Goal: Task Accomplishment & Management: Complete application form

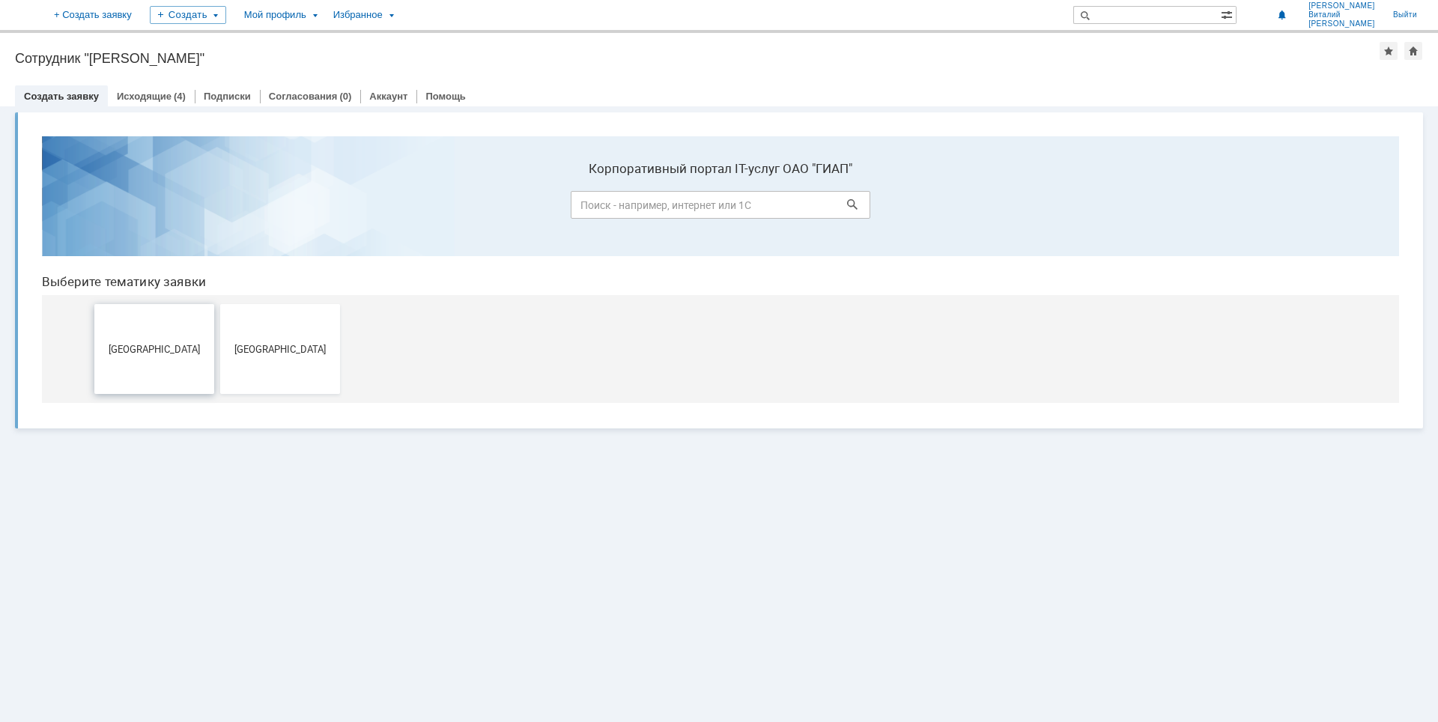
click at [154, 351] on span "[GEOGRAPHIC_DATA]" at bounding box center [154, 348] width 111 height 11
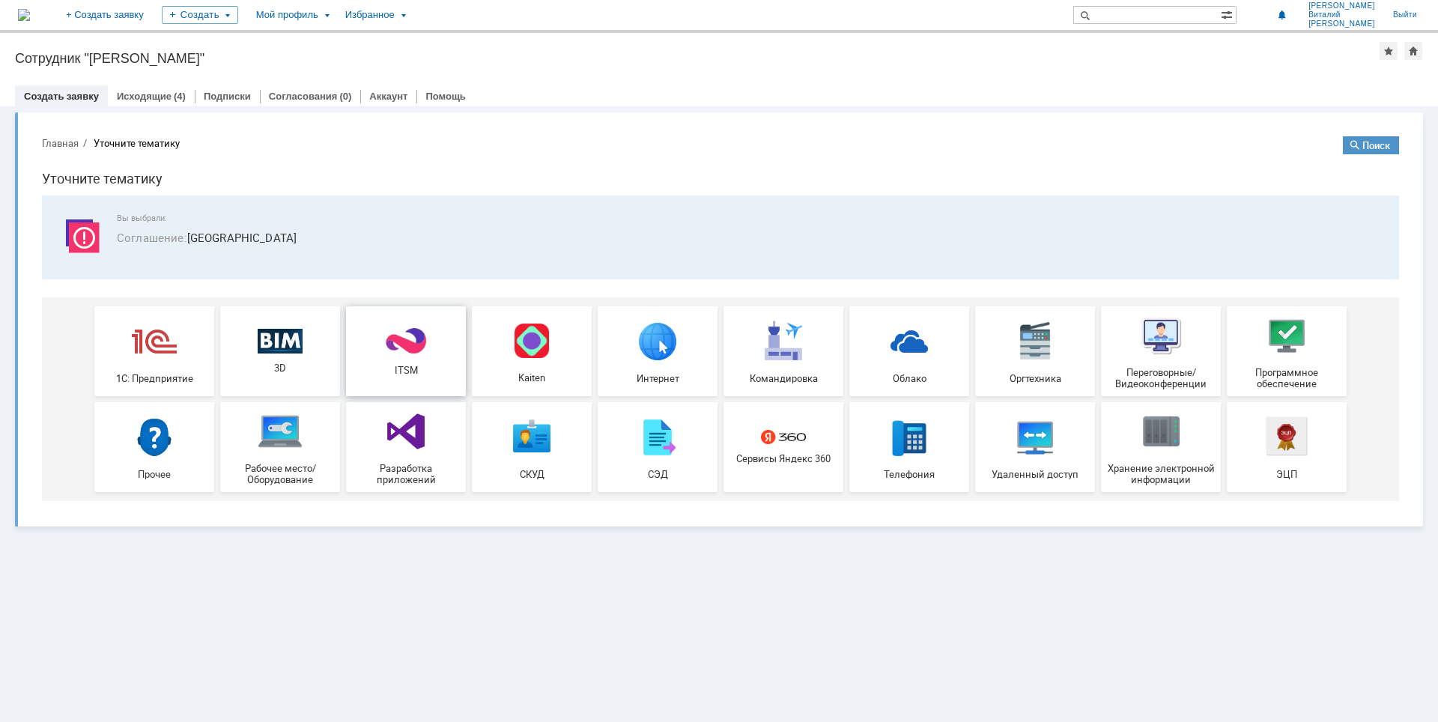
click at [417, 339] on img at bounding box center [406, 341] width 45 height 29
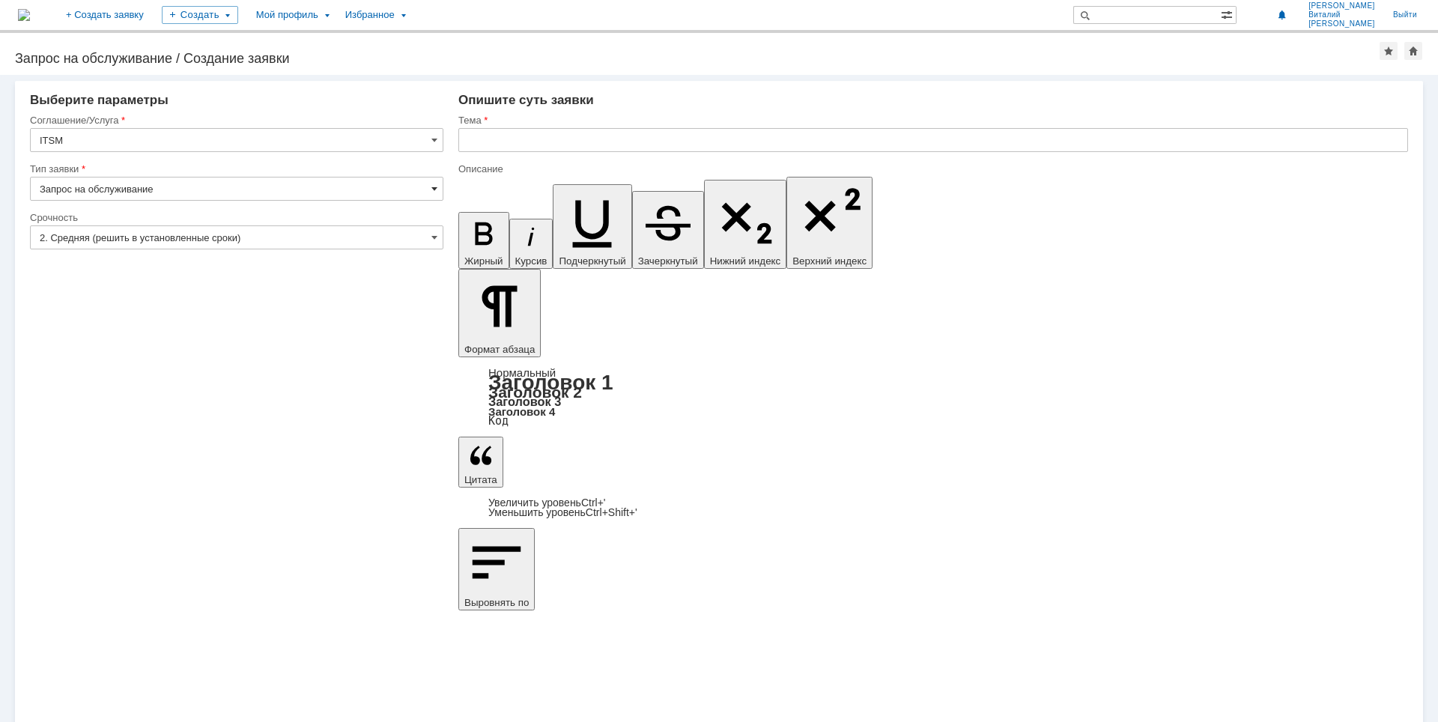
click at [433, 187] on span at bounding box center [434, 189] width 6 height 12
click at [432, 141] on span at bounding box center [434, 140] width 6 height 12
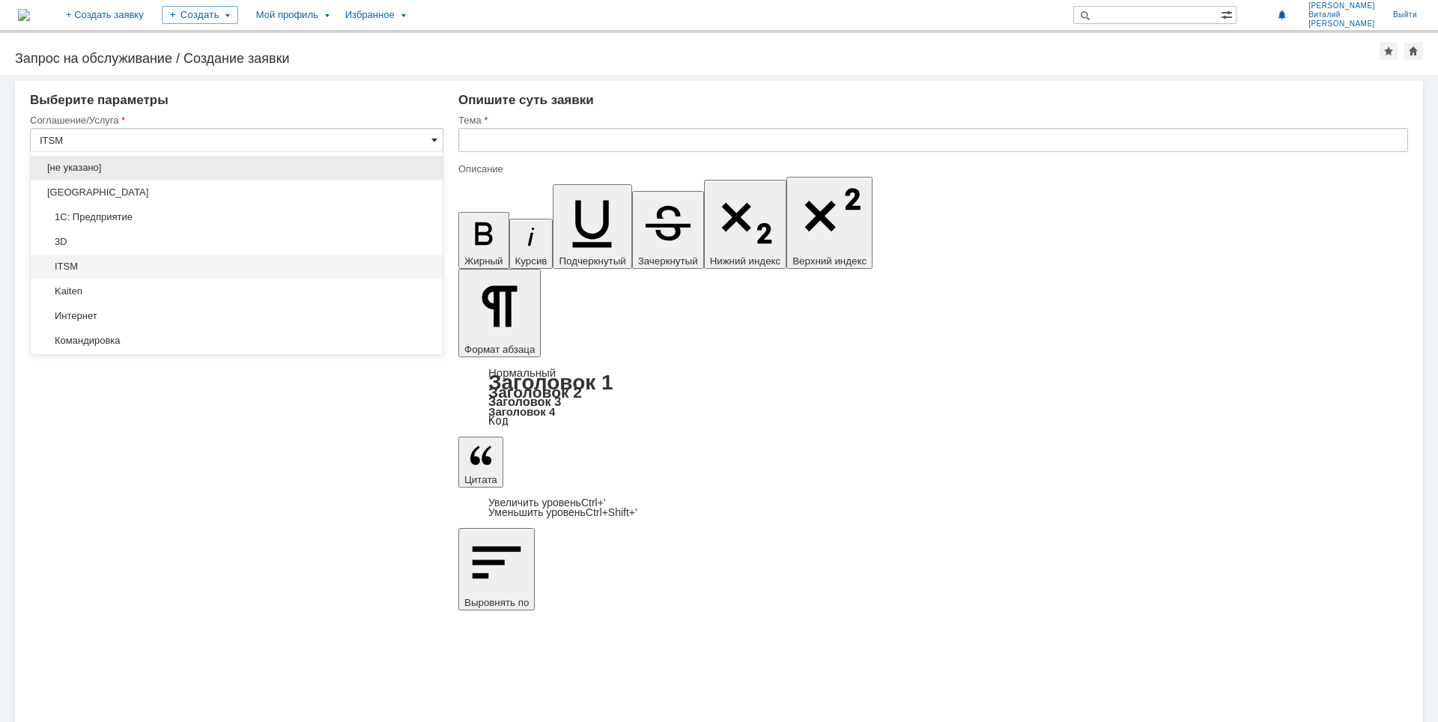
type input "Запрос на обслуживание"
click at [432, 141] on span at bounding box center [434, 140] width 6 height 12
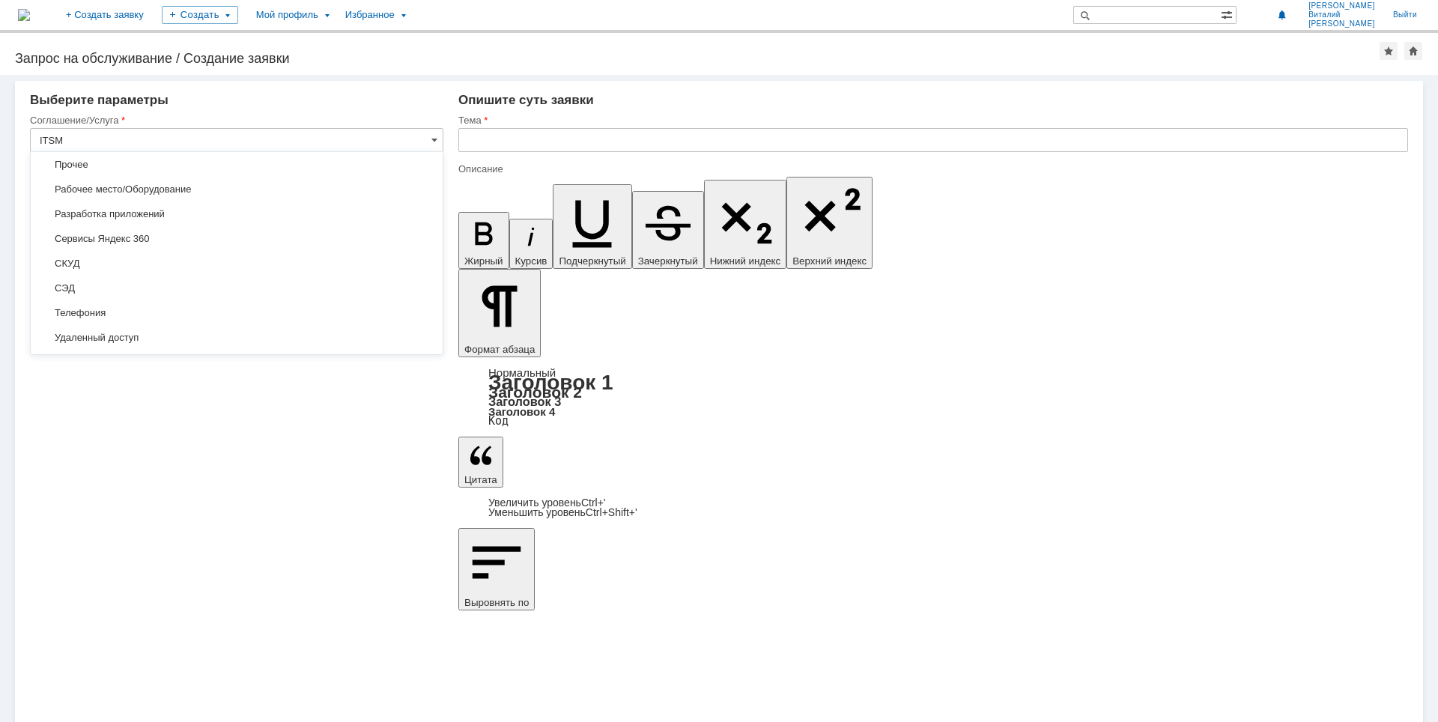
scroll to position [225, 0]
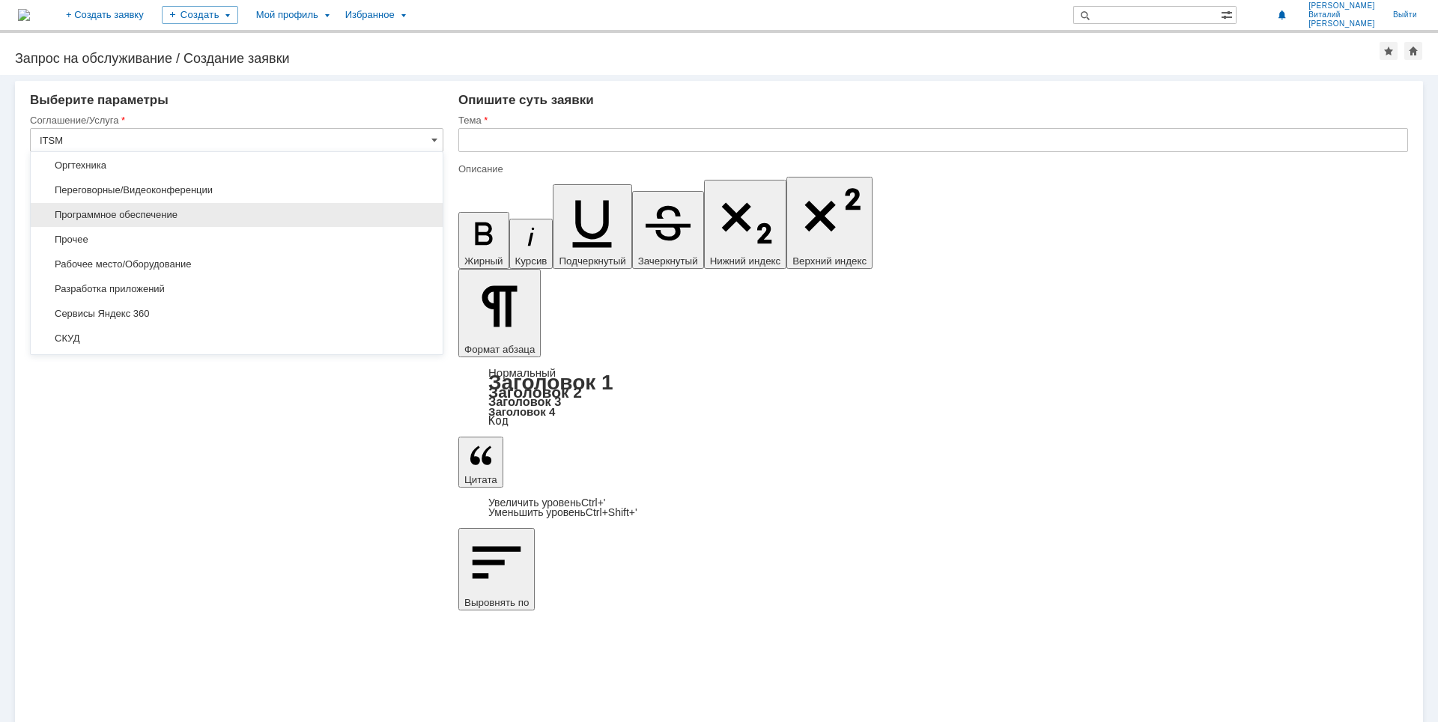
click at [360, 218] on span "Программное обеспечение" at bounding box center [237, 215] width 394 height 12
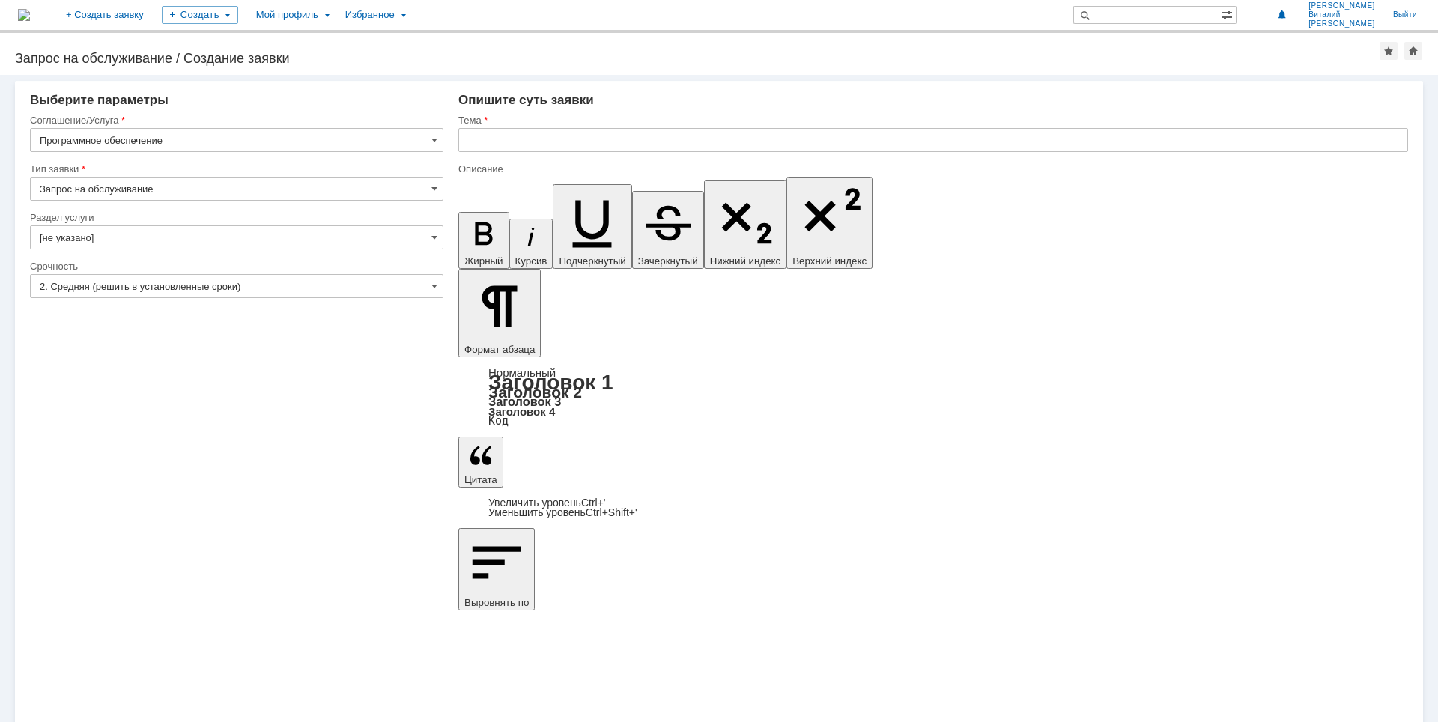
type input "Программное обеспечение"
click at [428, 182] on input "Запрос на обслуживание" at bounding box center [237, 189] width 414 height 24
click at [402, 241] on span "Запрос на обслуживание" at bounding box center [237, 241] width 394 height 12
type input "Запрос на обслуживание"
click at [431, 243] on input "[не указано]" at bounding box center [237, 237] width 414 height 24
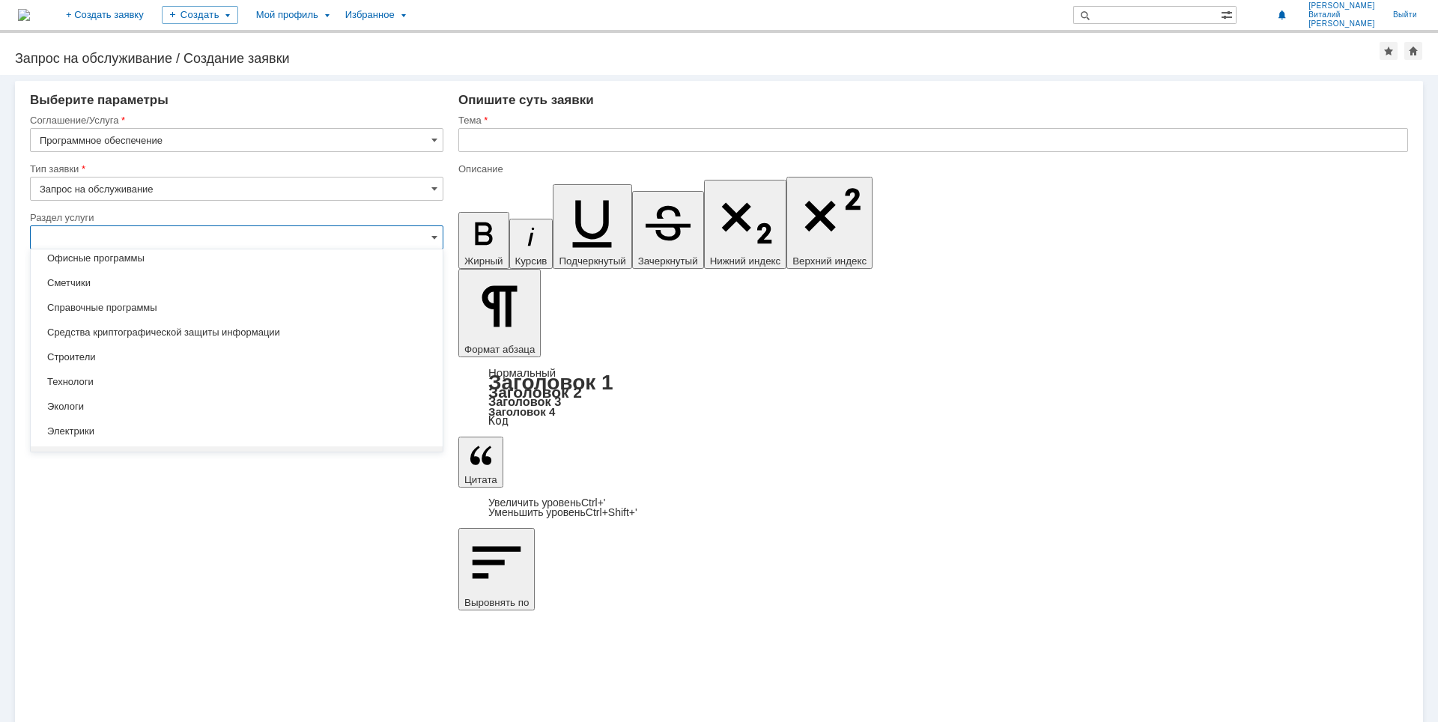
scroll to position [316, 0]
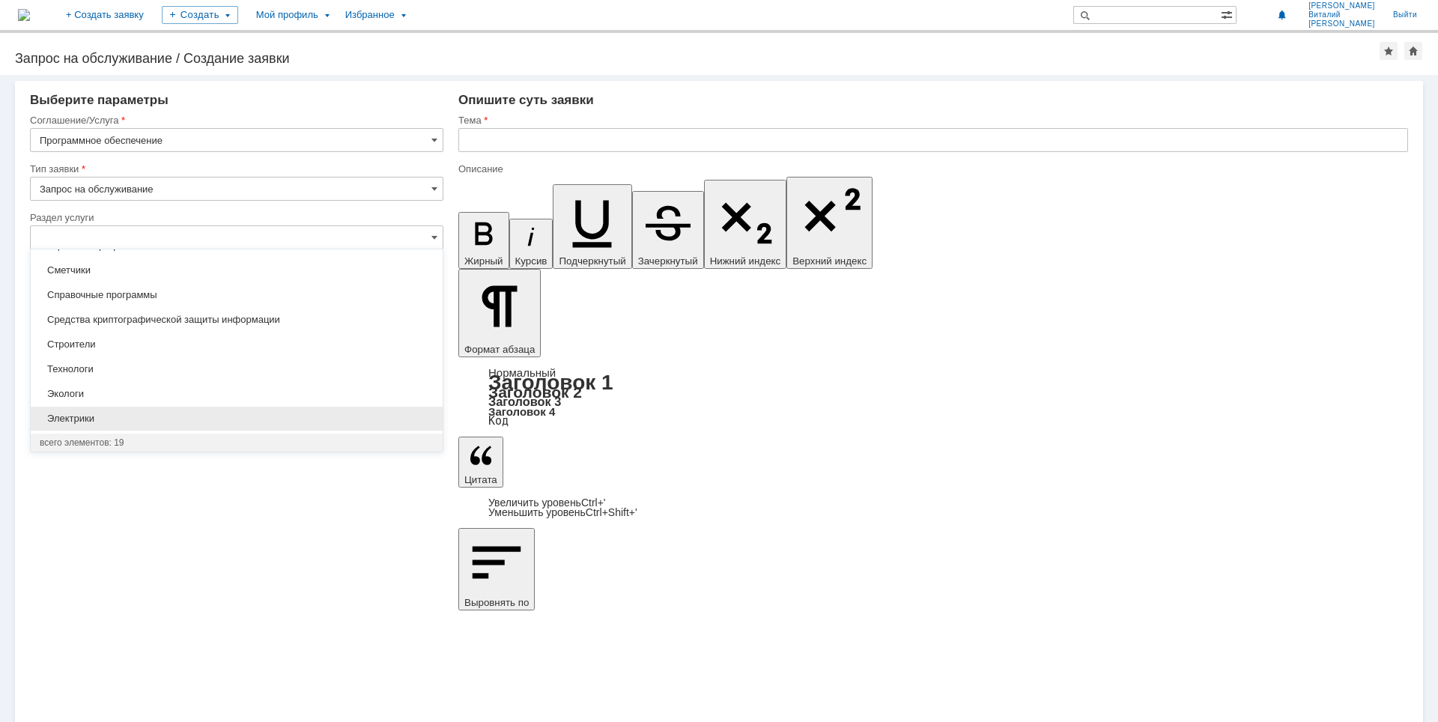
click at [356, 417] on span "Электрики" at bounding box center [237, 419] width 394 height 12
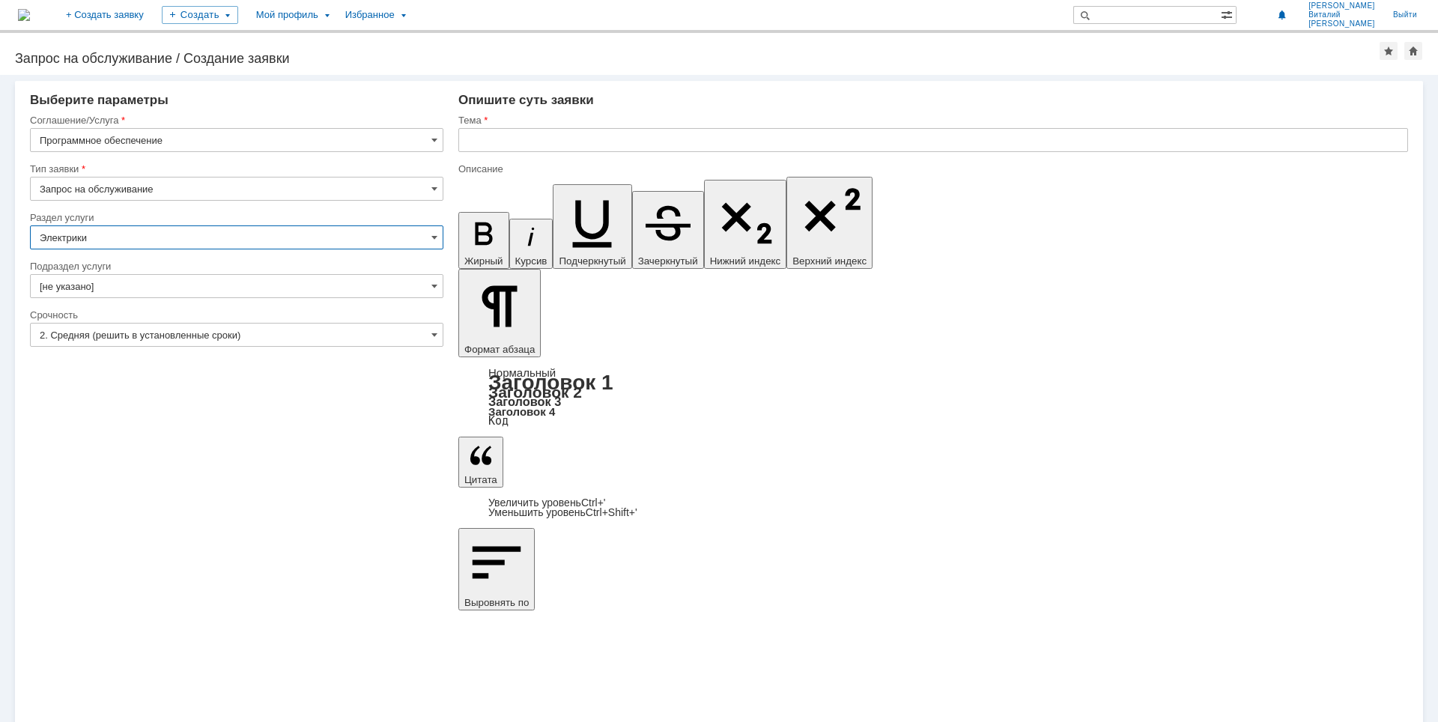
type input "Электрики"
drag, startPoint x: 449, startPoint y: 280, endPoint x: 436, endPoint y: 283, distance: 13.8
click at [428, 283] on input "[не указано]" at bounding box center [237, 286] width 414 height 24
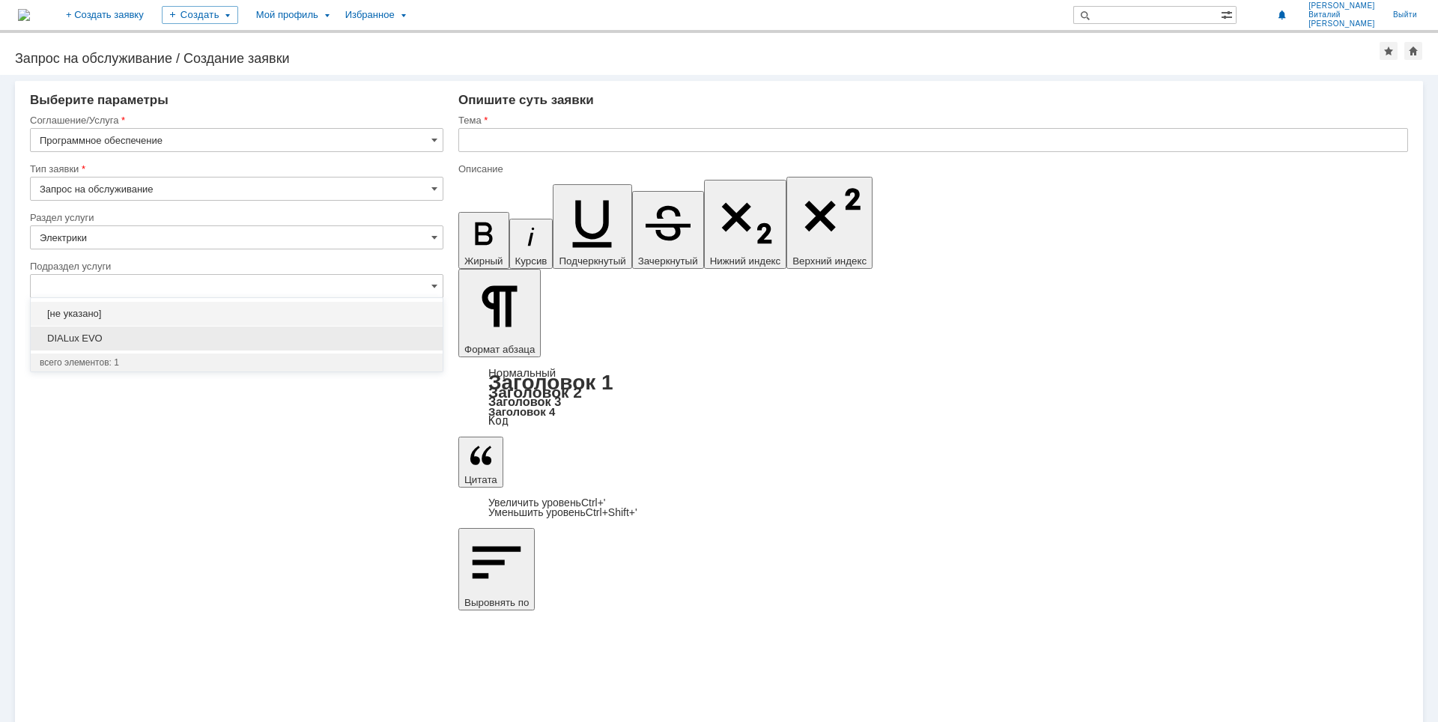
click at [382, 328] on div "DIALux EVO" at bounding box center [237, 339] width 412 height 24
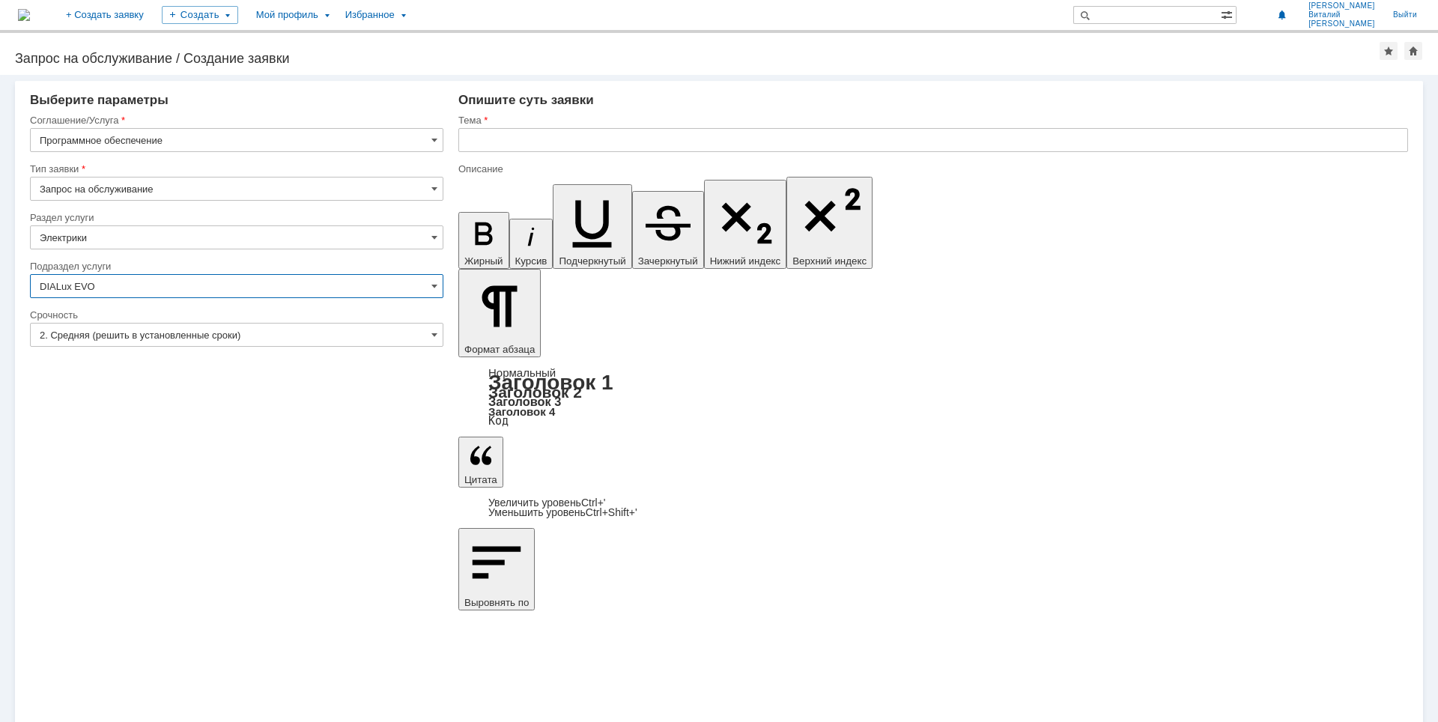
type input "DIALux EVO"
click at [499, 143] on input "text" at bounding box center [933, 140] width 950 height 24
type input "Установка ПО"
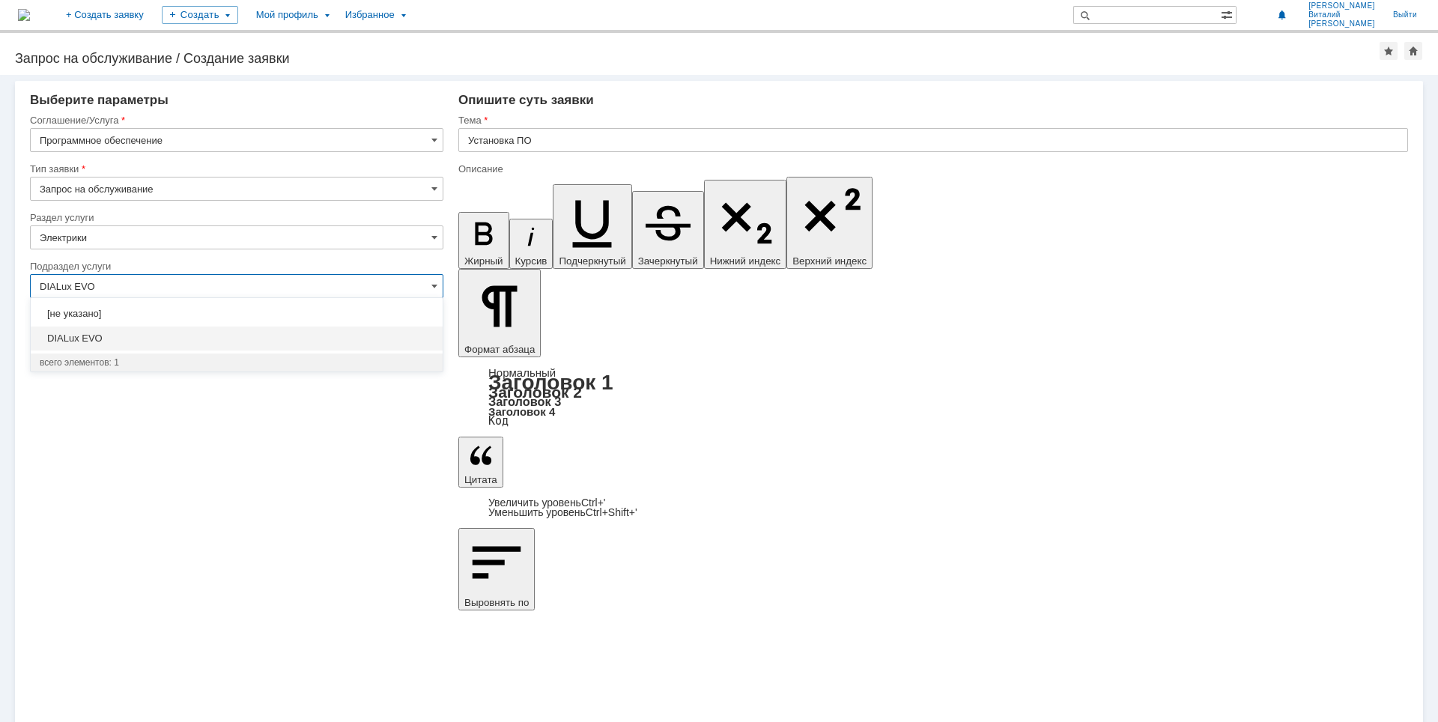
type input "DIALux EVO"
